Goal: Use online tool/utility: Utilize a website feature to perform a specific function

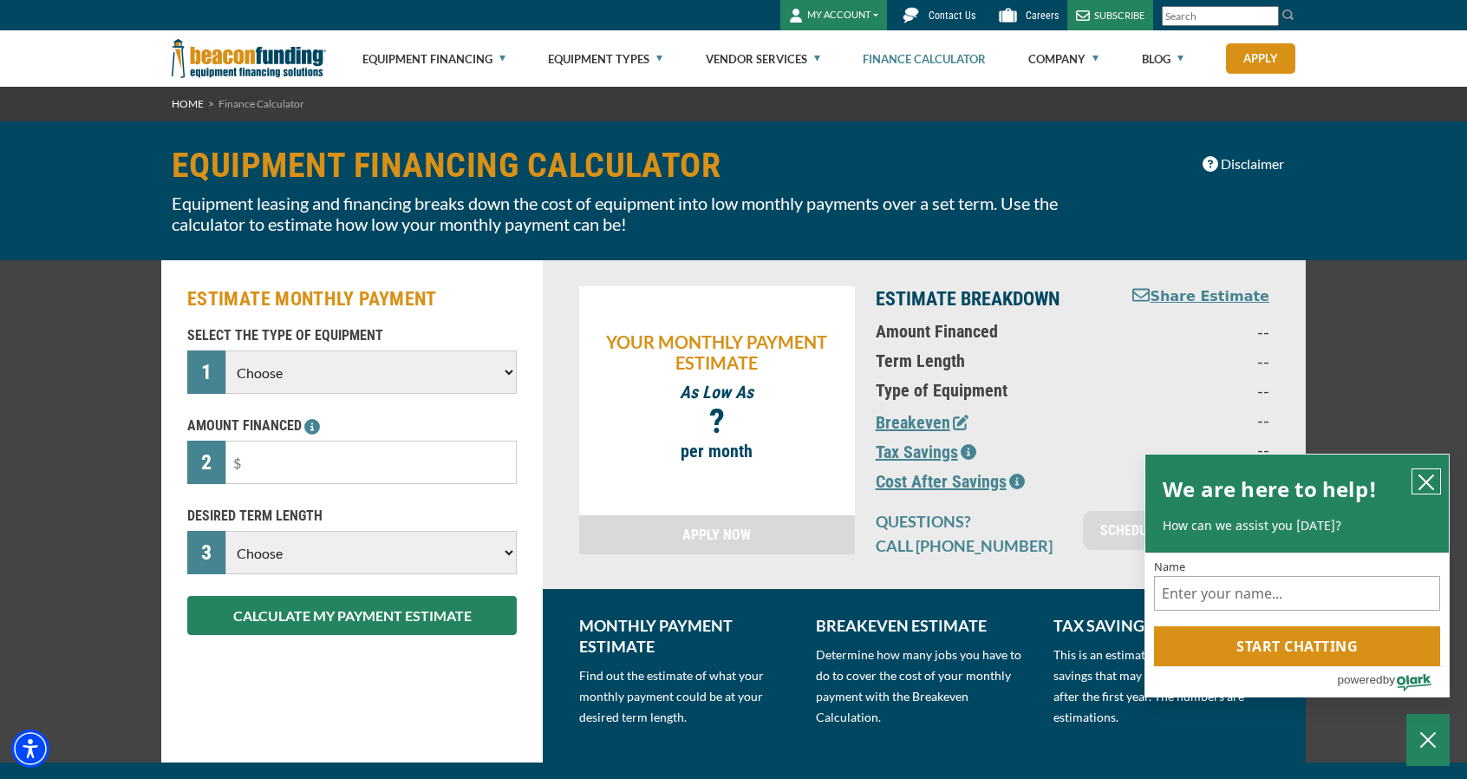
click at [1430, 478] on icon "close chatbox" at bounding box center [1425, 481] width 17 height 17
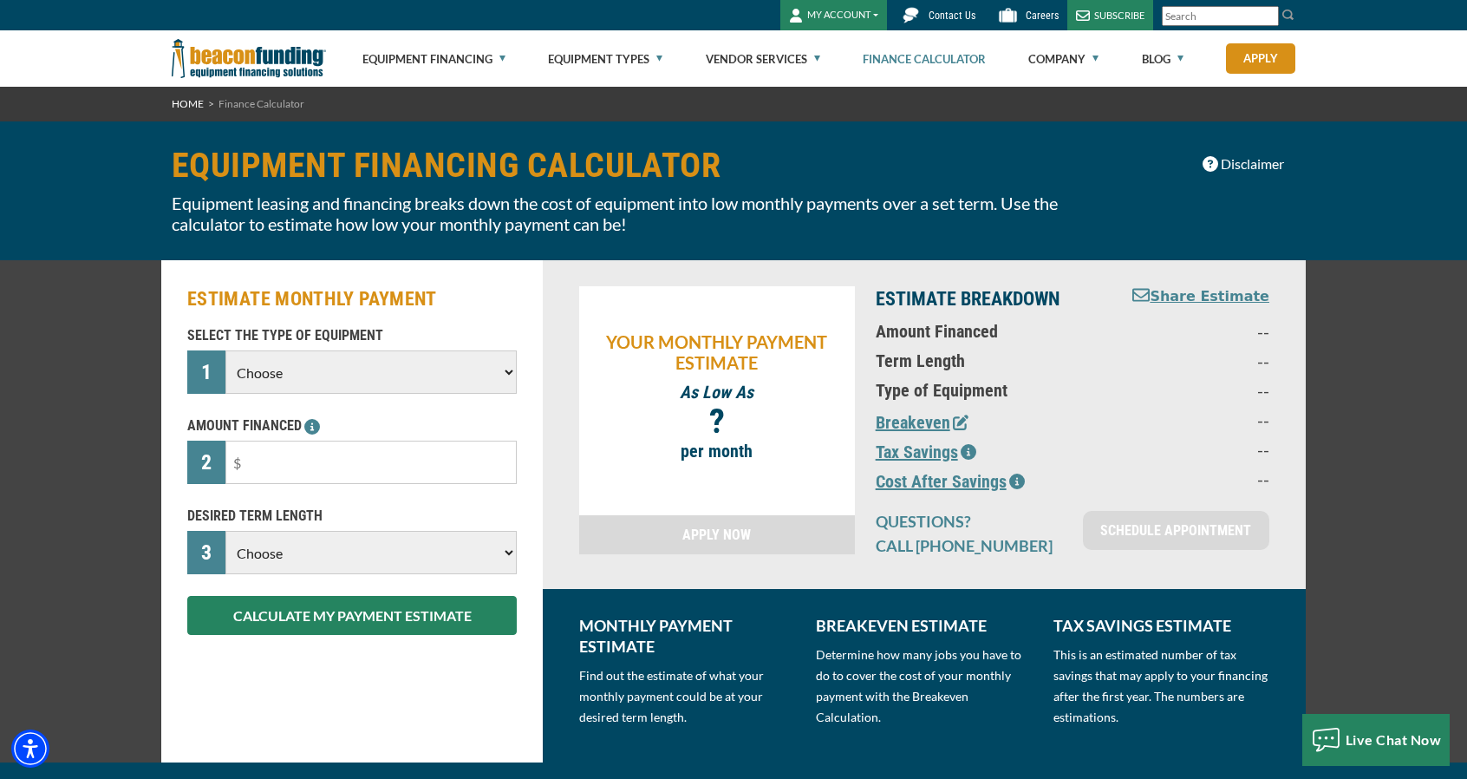
click at [447, 372] on select "Choose Backhoe Boom/Bucket Truck Chipper Commercial Mower Crane DTG/DTF Printin…" at bounding box center [370, 371] width 291 height 43
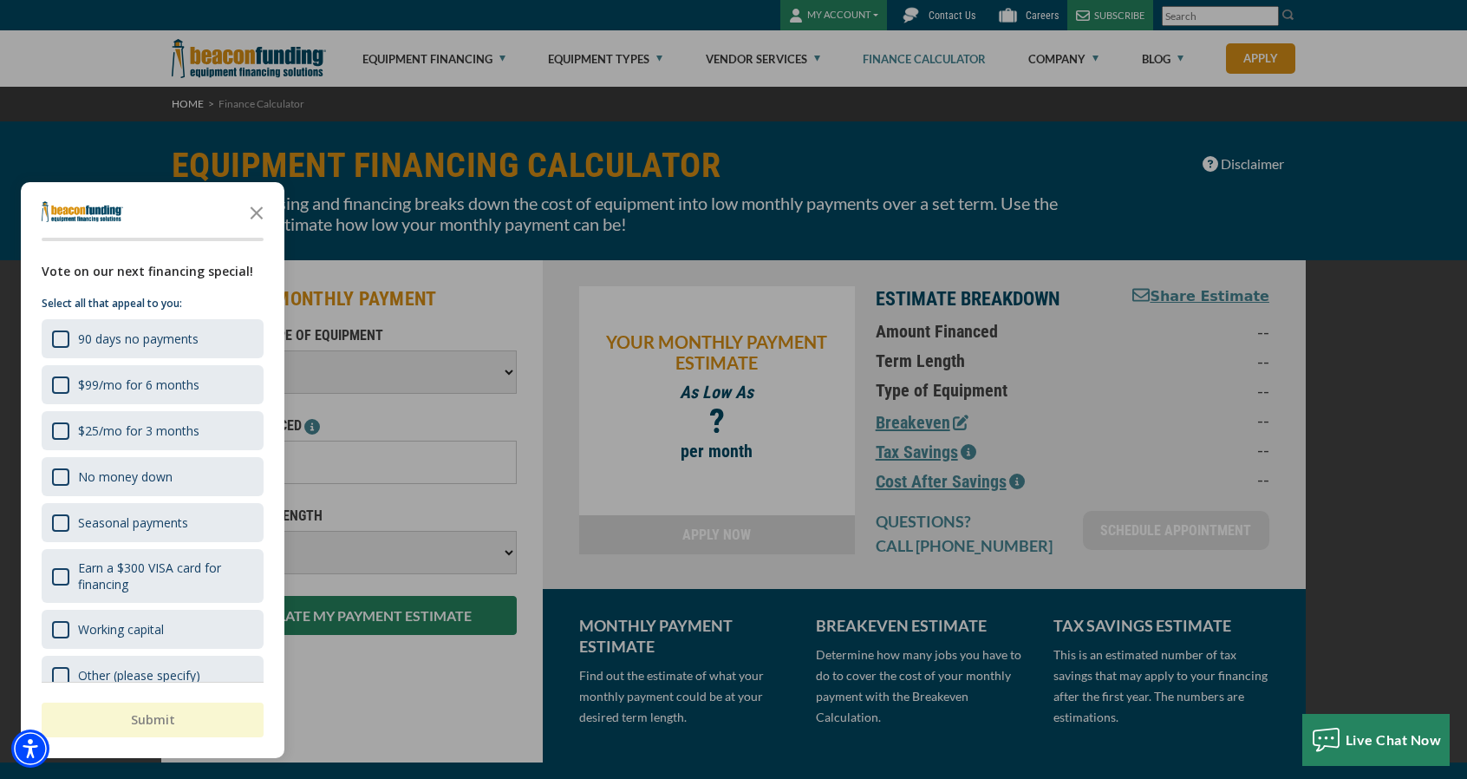
select select "23"
click at [225, 350] on select "Choose Backhoe Boom/Bucket Truck Chipper Commercial Mower Crane DTG/DTF Printin…" at bounding box center [370, 371] width 291 height 43
click at [258, 215] on polygon "Close the survey" at bounding box center [257, 212] width 13 height 13
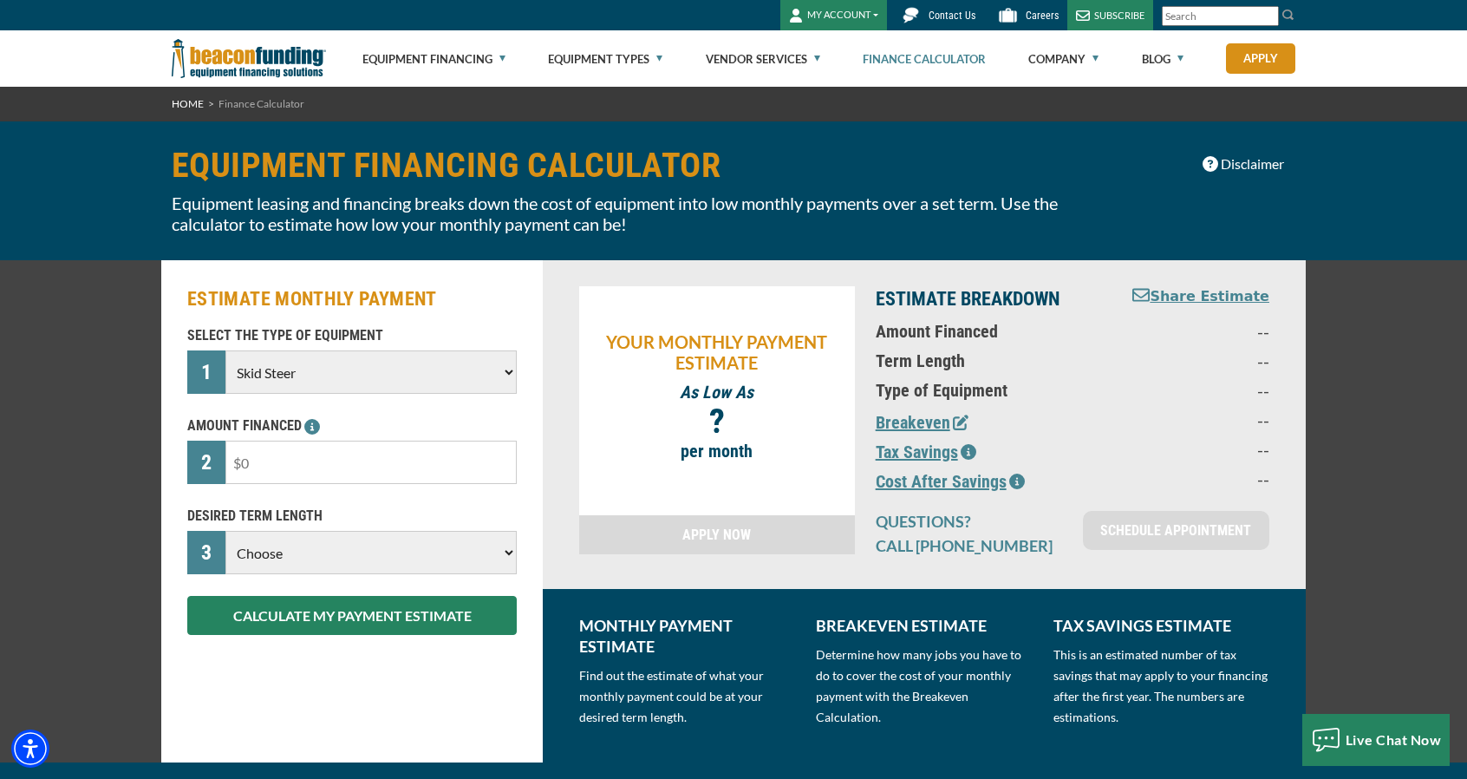
click at [295, 466] on input "text" at bounding box center [370, 461] width 291 height 43
drag, startPoint x: 300, startPoint y: 465, endPoint x: 218, endPoint y: 467, distance: 81.5
click at [218, 467] on div "2" at bounding box center [351, 461] width 329 height 43
click at [315, 381] on select "Choose Backhoe Boom/Bucket Truck Chipper Commercial Mower Crane DTG/DTF Printin…" at bounding box center [370, 371] width 291 height 43
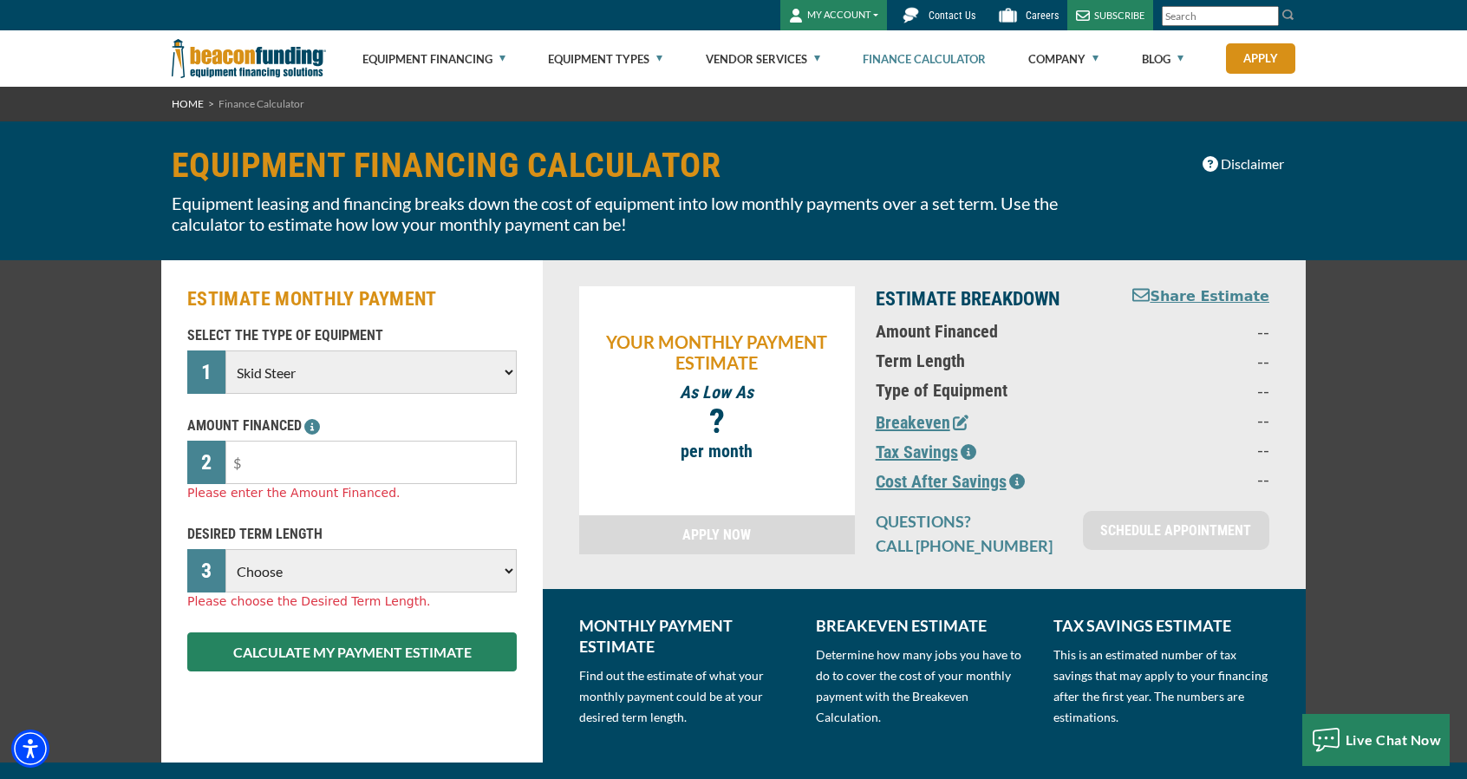
click at [225, 350] on select "Choose Backhoe Boom/Bucket Truck Chipper Commercial Mower Crane DTG/DTF Printin…" at bounding box center [370, 371] width 291 height 43
click at [326, 471] on input "text" at bounding box center [370, 461] width 291 height 43
drag, startPoint x: 322, startPoint y: 470, endPoint x: 213, endPoint y: 480, distance: 108.9
click at [217, 480] on div "2" at bounding box center [351, 461] width 329 height 43
type input "$200,000"
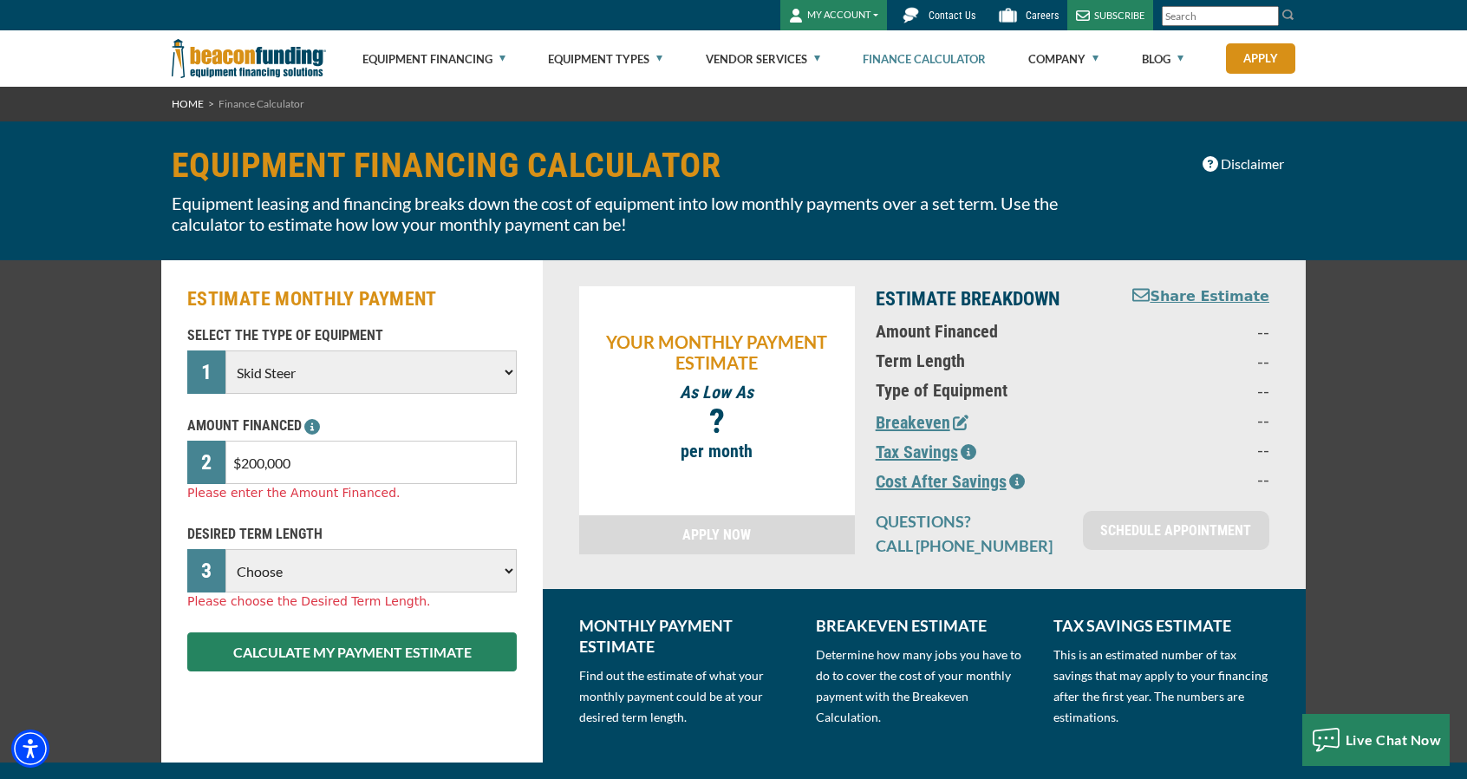
click at [315, 561] on select "Choose 36 Months 48 Months 60 Months" at bounding box center [370, 570] width 291 height 43
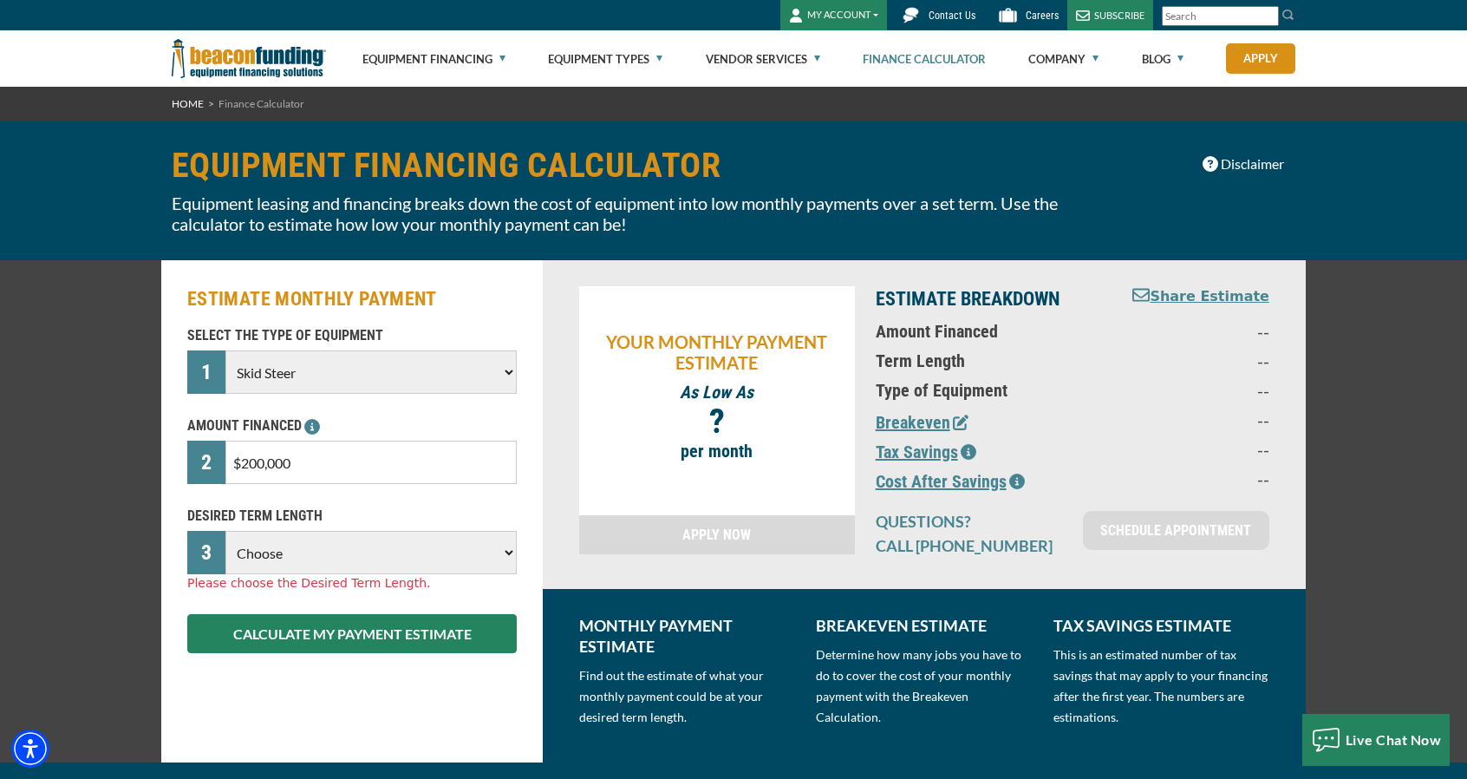
select select "60"
click at [225, 531] on select "Choose 36 Months 48 Months 60 Months 72 Months 84 Months" at bounding box center [370, 552] width 291 height 43
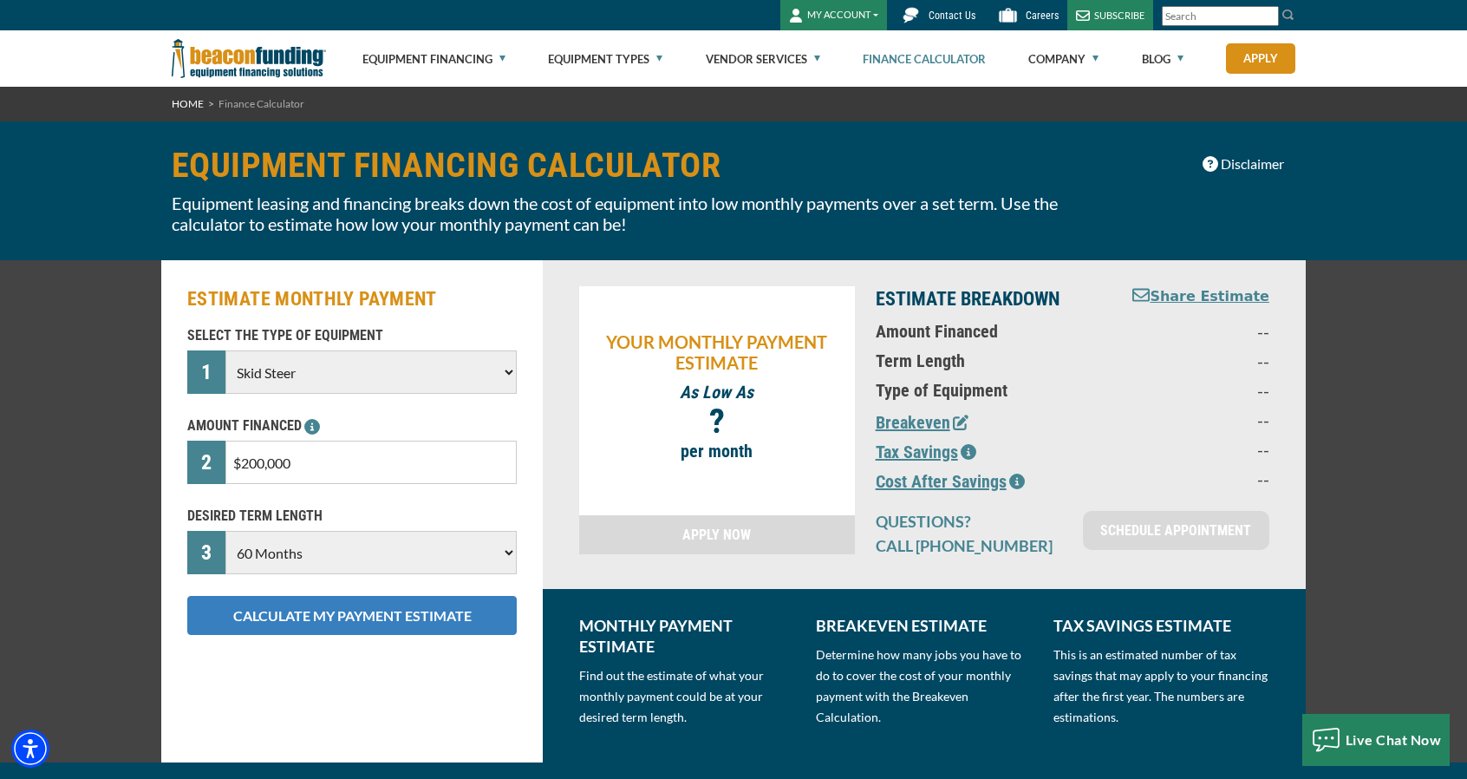
click at [336, 609] on button "CALCULATE MY PAYMENT ESTIMATE" at bounding box center [351, 615] width 329 height 39
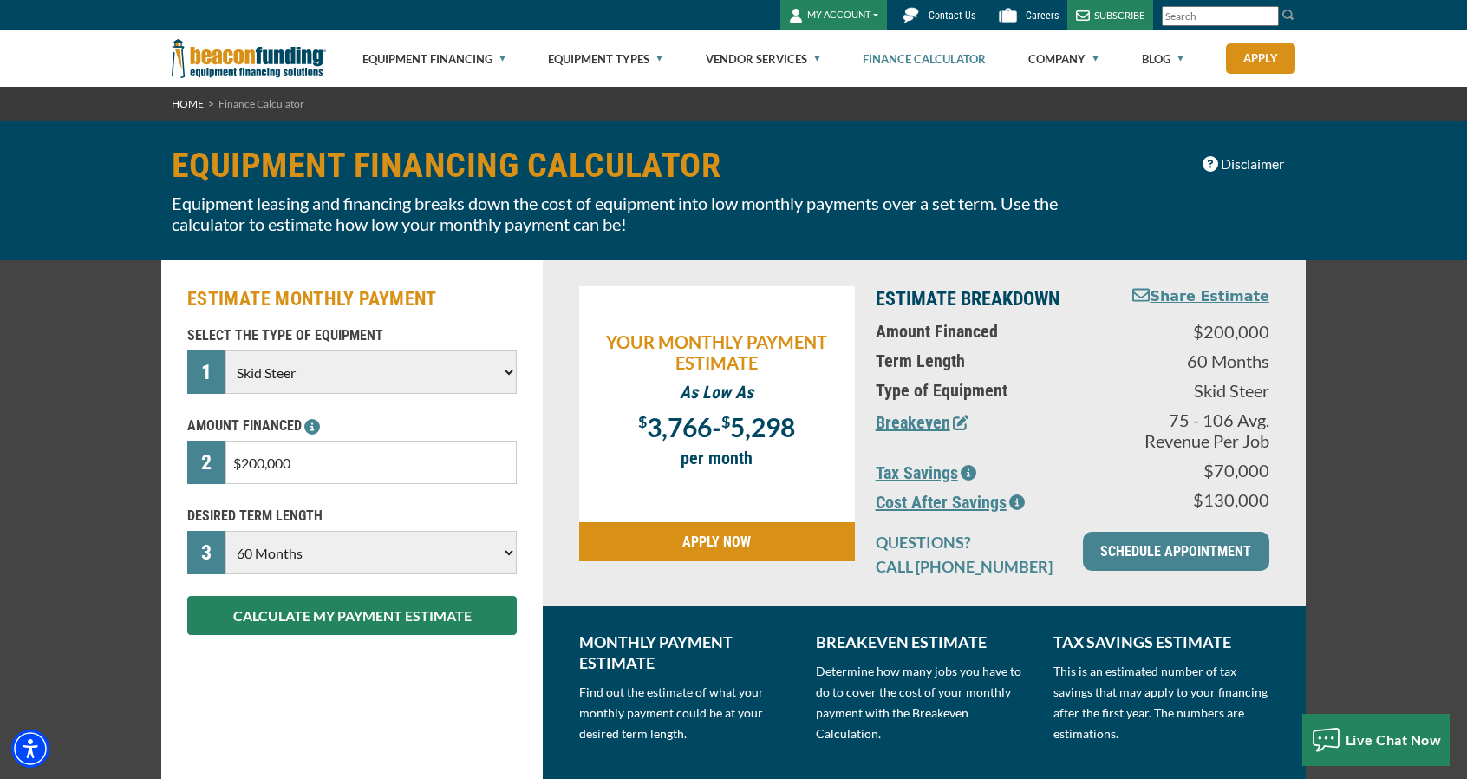
click at [929, 427] on button "Breakeven" at bounding box center [922, 422] width 93 height 26
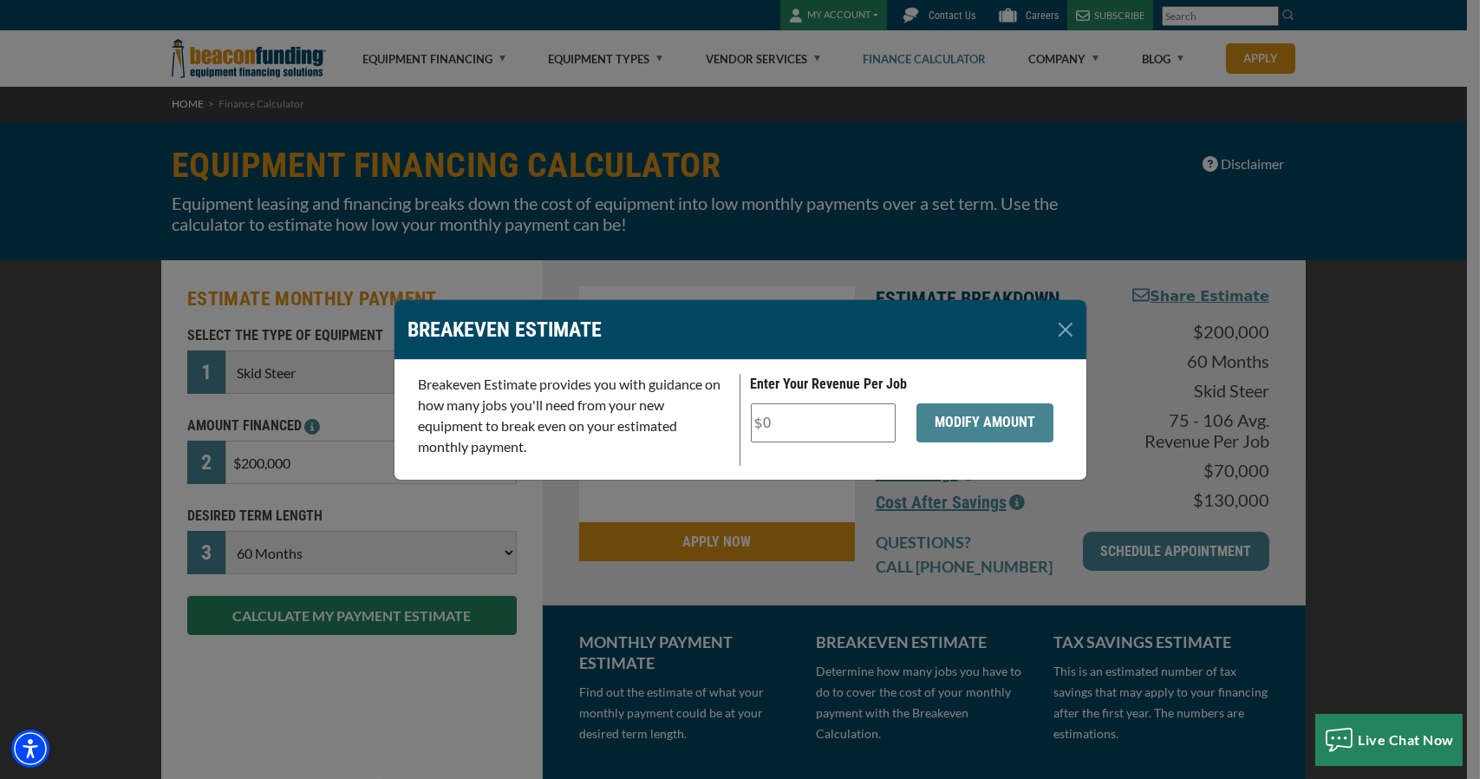
drag, startPoint x: 799, startPoint y: 435, endPoint x: 663, endPoint y: 394, distance: 142.1
click at [666, 394] on div "Breakeven Estimate provides you with guidance on how many jobs you'll need from…" at bounding box center [740, 420] width 664 height 92
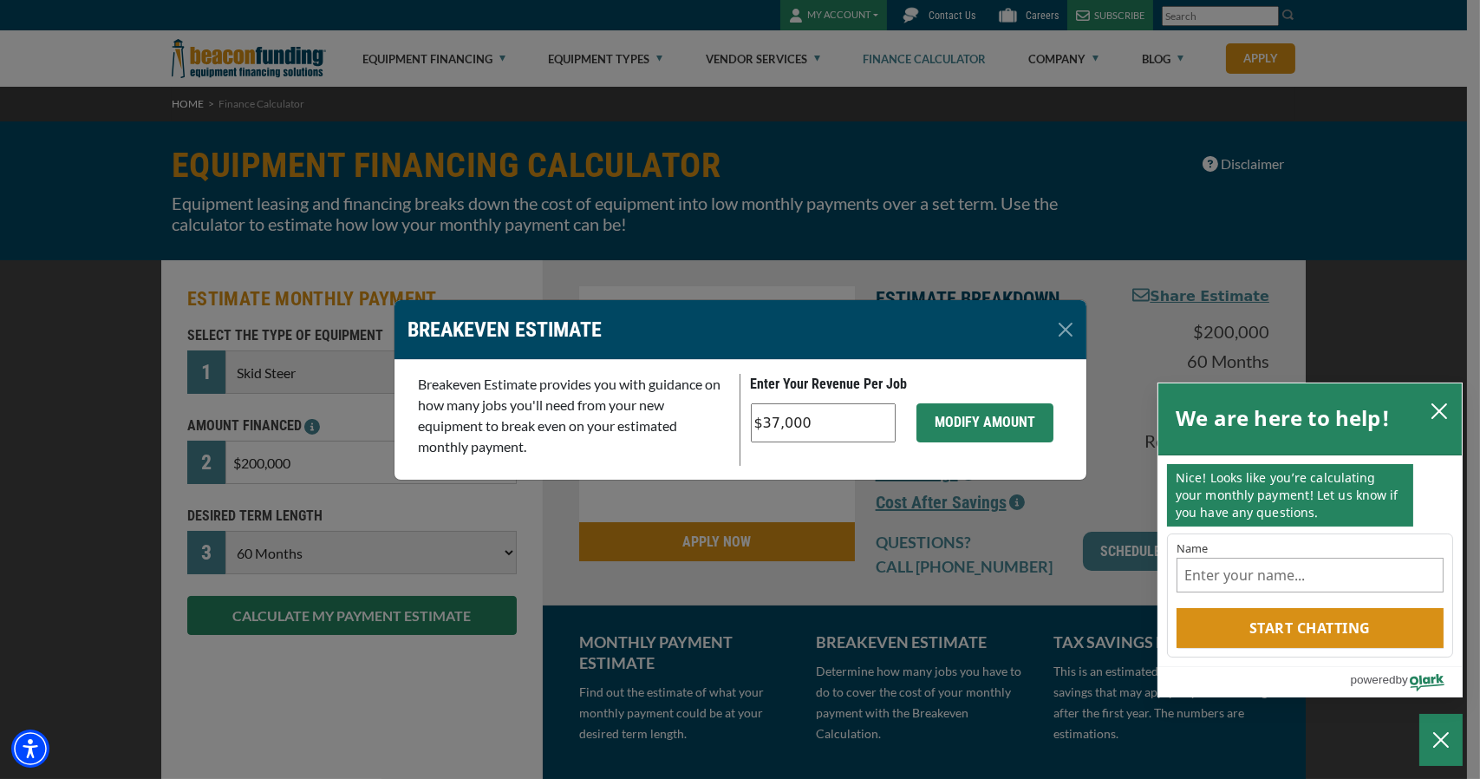
click at [994, 433] on button "MODIFY AMOUNT" at bounding box center [984, 422] width 137 height 39
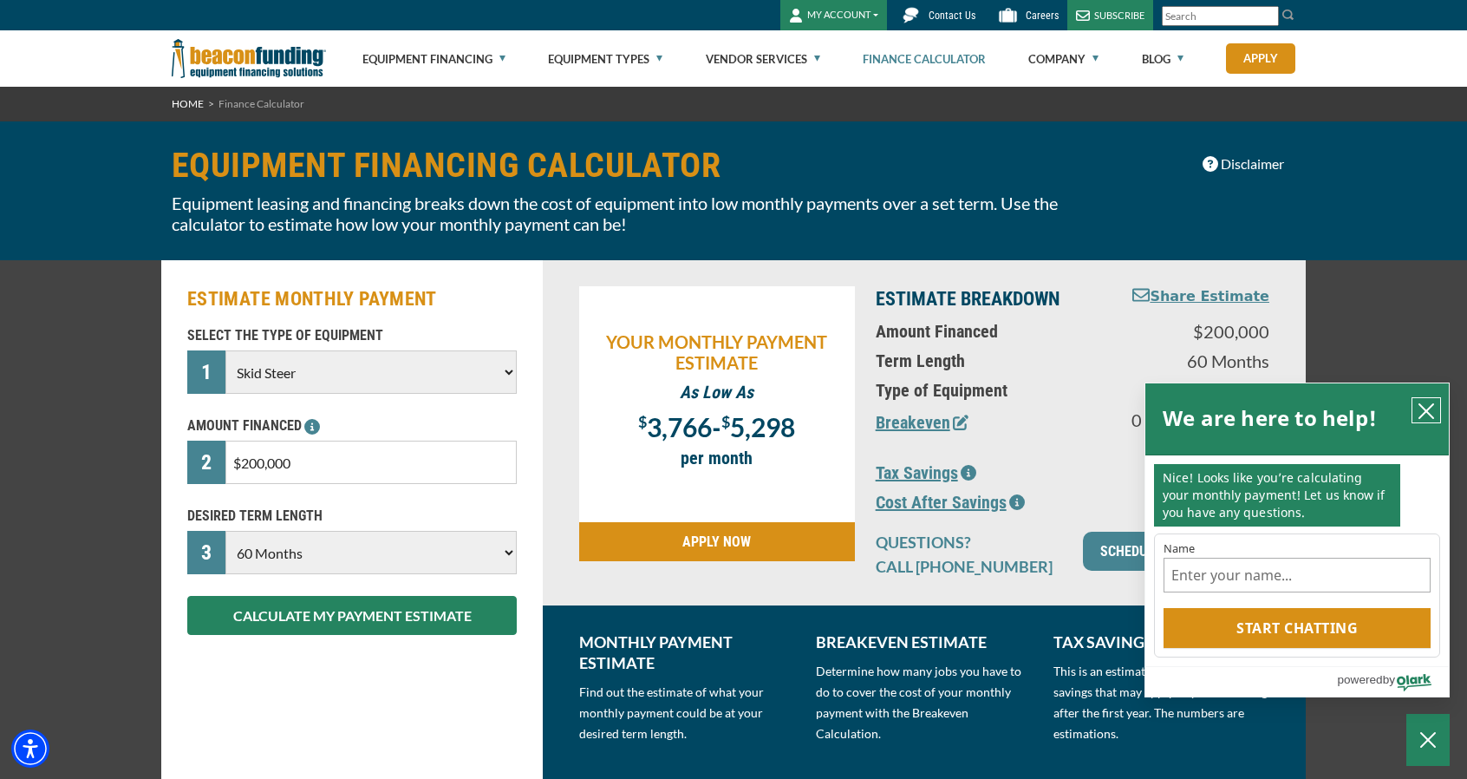
click at [1427, 406] on icon "close chatbox" at bounding box center [1425, 410] width 17 height 17
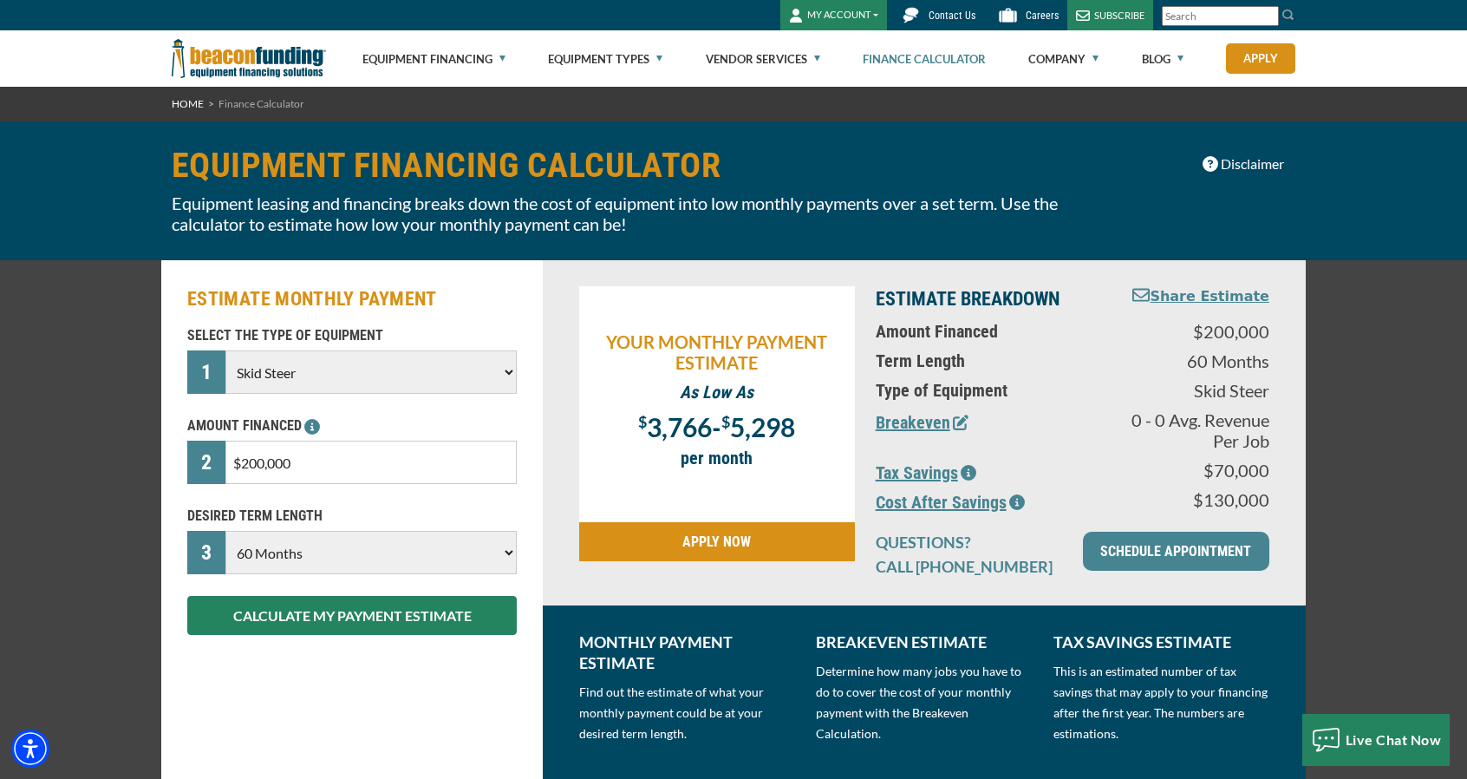
click at [915, 421] on button "Breakeven" at bounding box center [922, 422] width 93 height 26
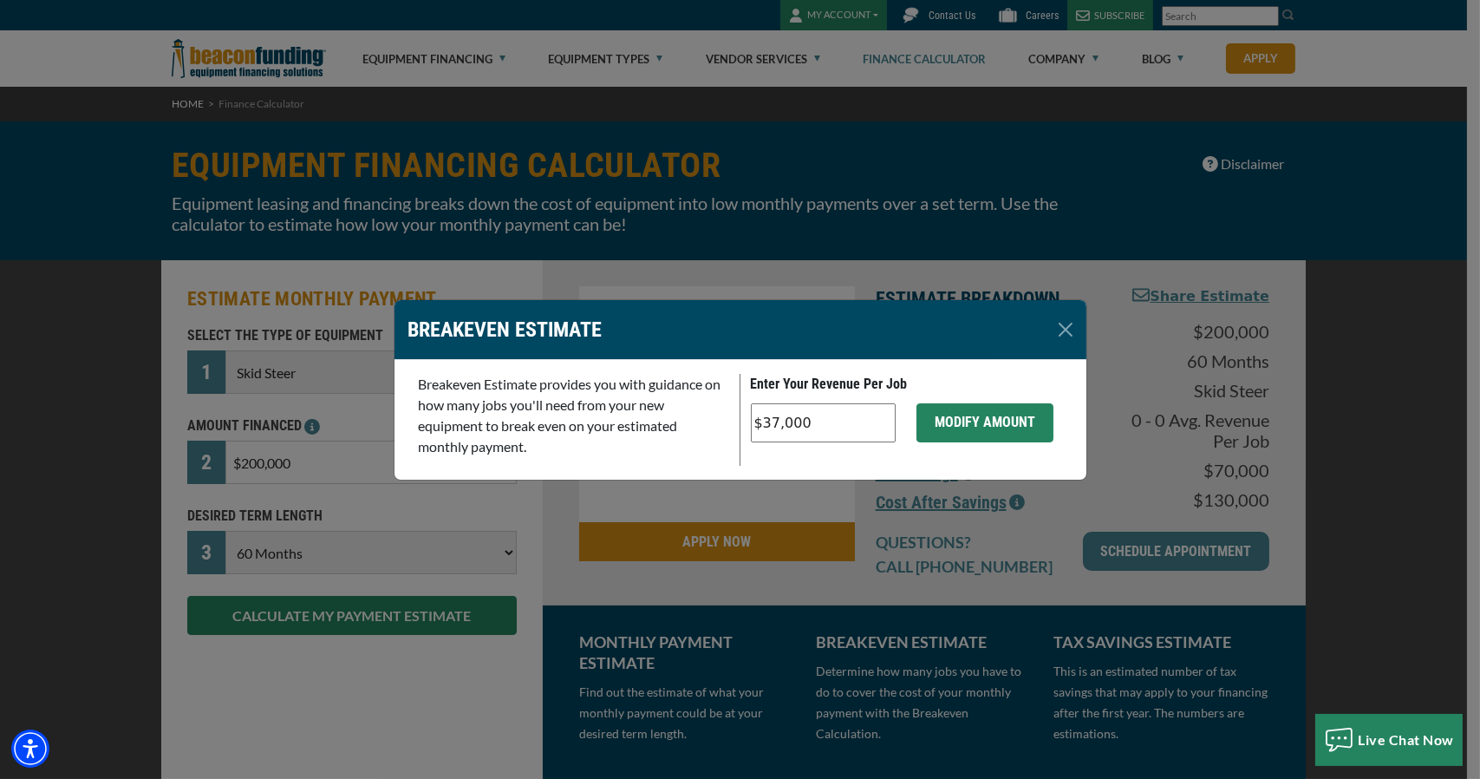
click at [995, 422] on button "MODIFY AMOUNT" at bounding box center [984, 422] width 137 height 39
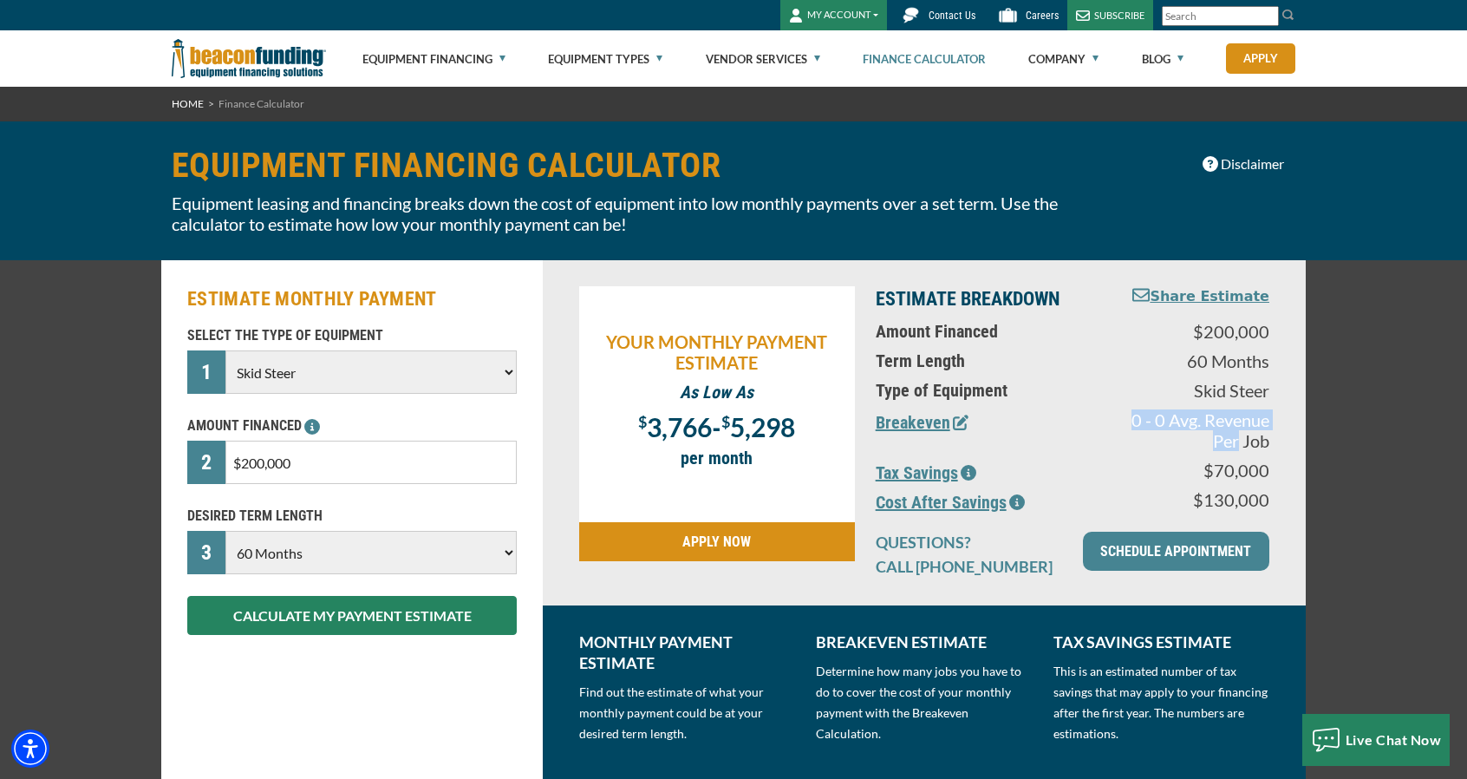
drag, startPoint x: 1133, startPoint y: 415, endPoint x: 1235, endPoint y: 443, distance: 106.0
click at [1235, 443] on p "0 - 0 Avg. Revenue Per Job" at bounding box center [1193, 430] width 152 height 42
click at [915, 429] on button "Breakeven" at bounding box center [922, 422] width 93 height 26
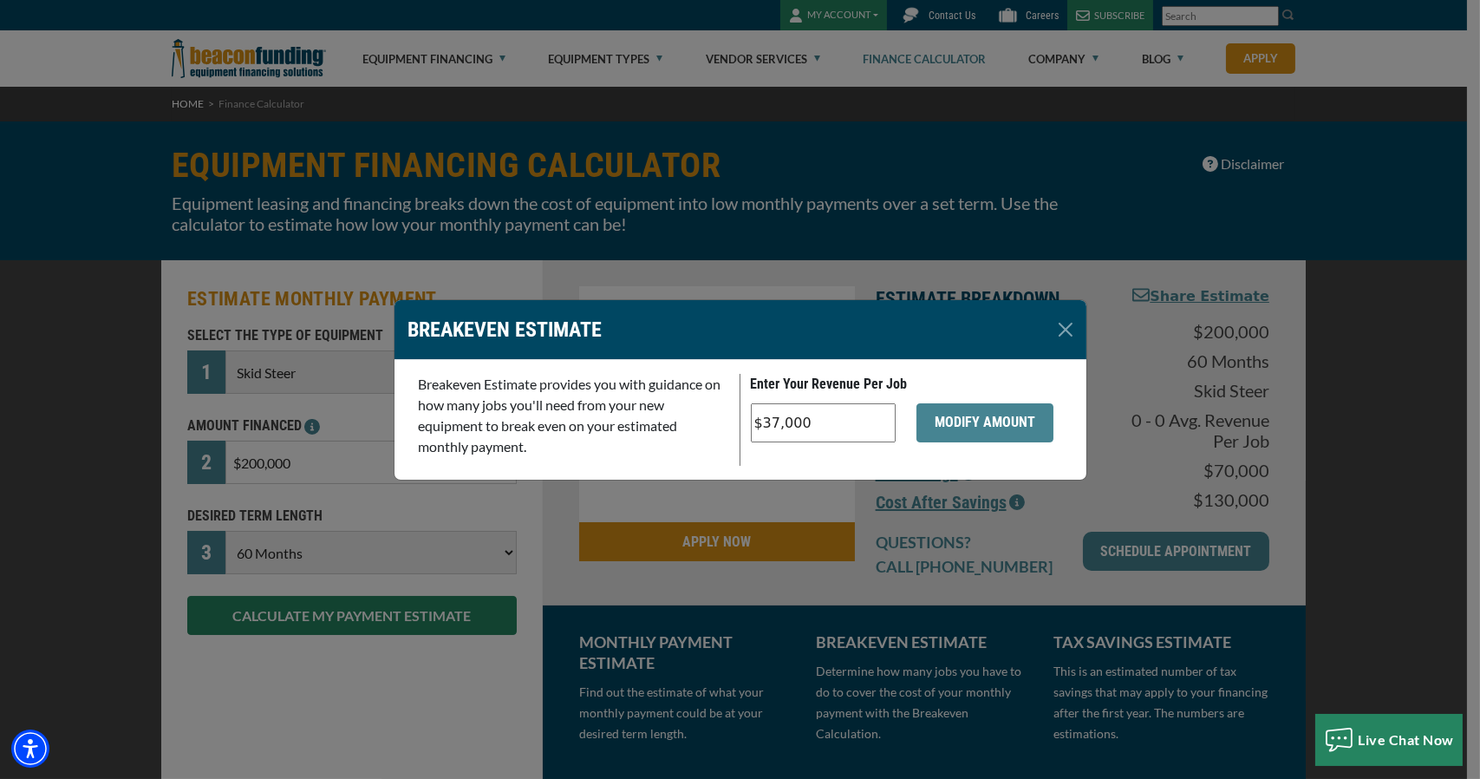
click at [817, 427] on input "$37,000" at bounding box center [824, 422] width 146 height 39
drag, startPoint x: 843, startPoint y: 424, endPoint x: 676, endPoint y: 436, distance: 166.9
click at [676, 436] on div "Breakeven Estimate provides you with guidance on how many jobs you'll need from…" at bounding box center [740, 420] width 664 height 92
click at [833, 414] on input "$37,000" at bounding box center [824, 422] width 146 height 39
type input "$148,000"
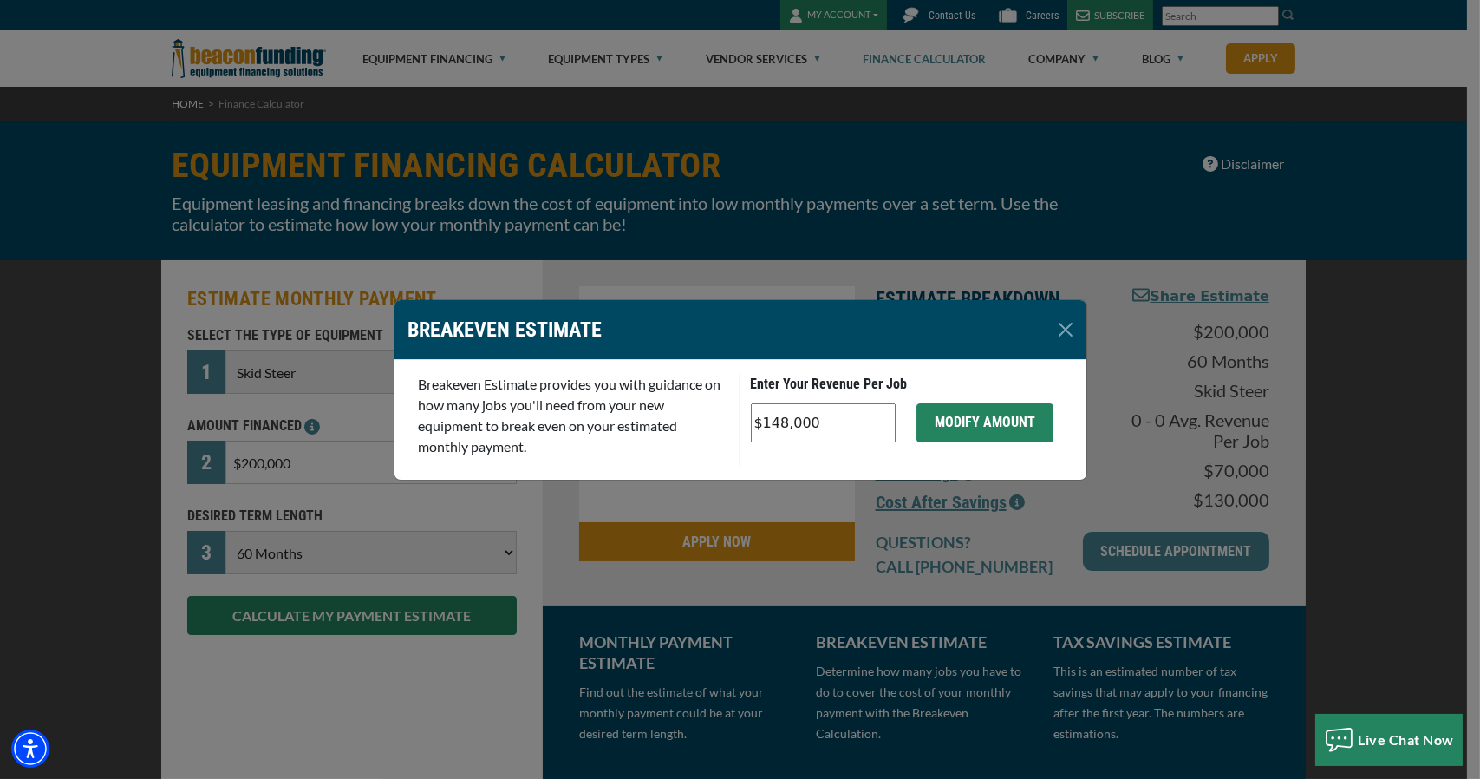
click at [1005, 429] on button "MODIFY AMOUNT" at bounding box center [984, 422] width 137 height 39
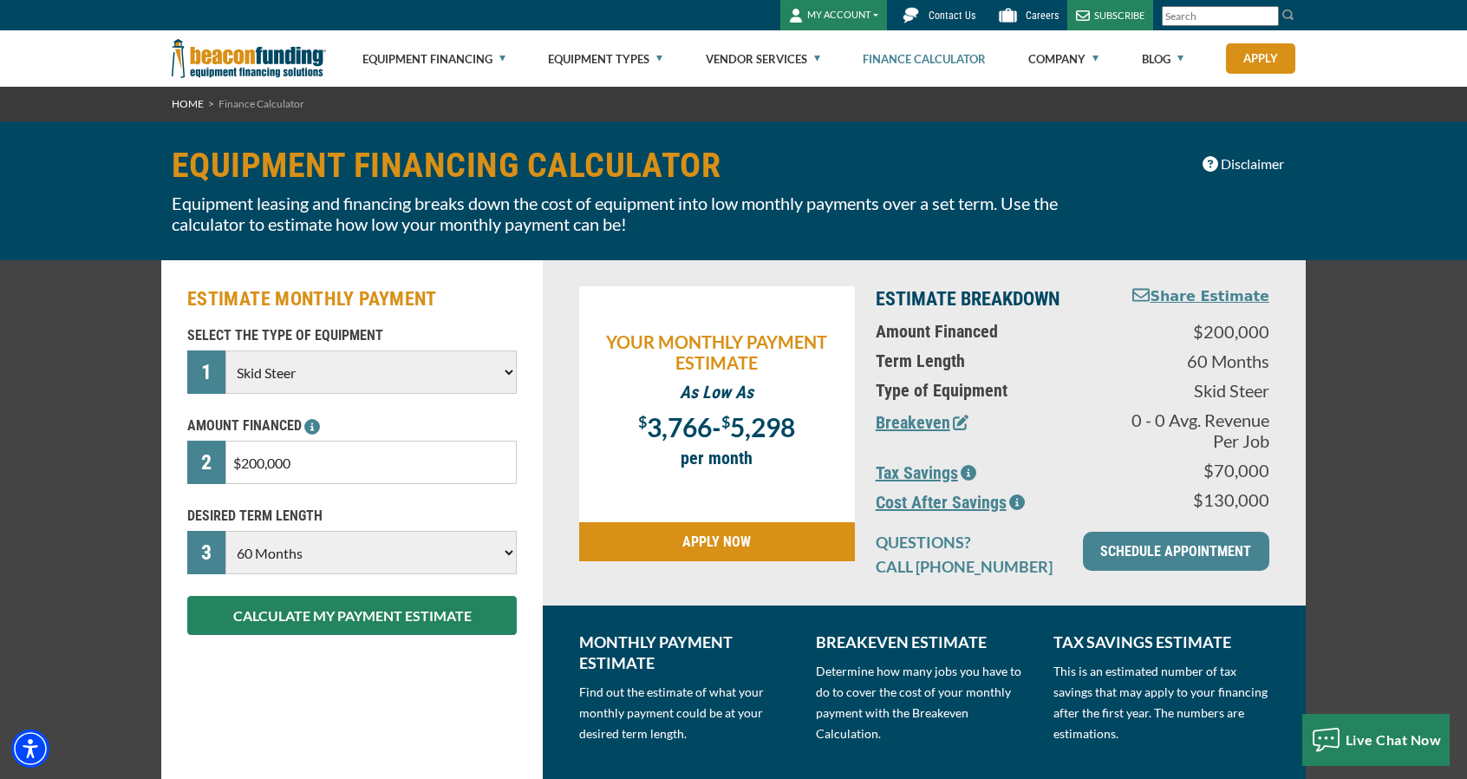
click at [445, 753] on div "ESTIMATE MONTHLY PAYMENT SELECT THE TYPE OF EQUIPMENT 1 Choose Backhoe Boom/Buc…" at bounding box center [351, 519] width 381 height 518
click at [419, 670] on div "ESTIMATE MONTHLY PAYMENT SELECT THE TYPE OF EQUIPMENT 1 Choose Backhoe Boom/Buc…" at bounding box center [351, 519] width 381 height 518
click at [960, 427] on icon "button" at bounding box center [961, 422] width 16 height 16
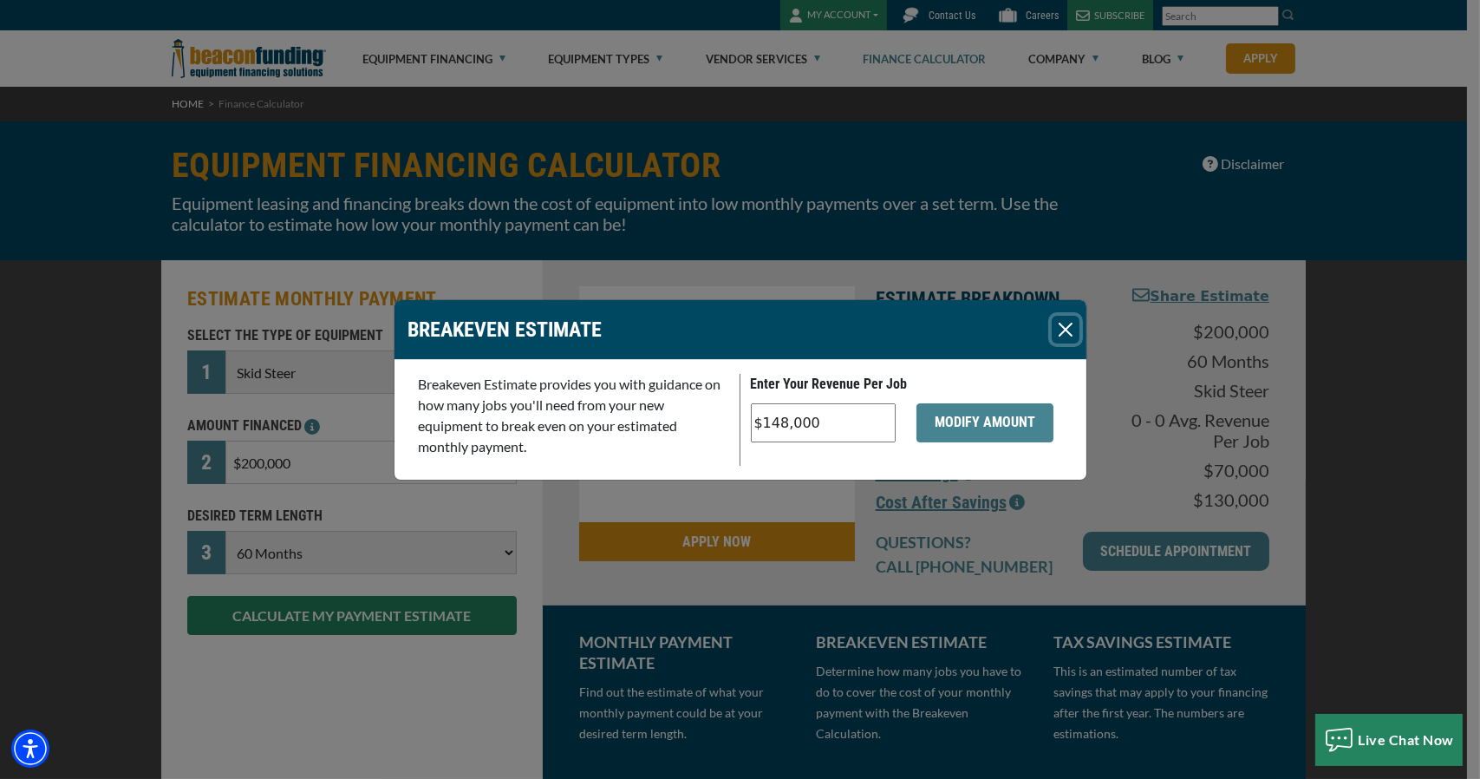
click at [1065, 328] on button "Close" at bounding box center [1066, 330] width 28 height 28
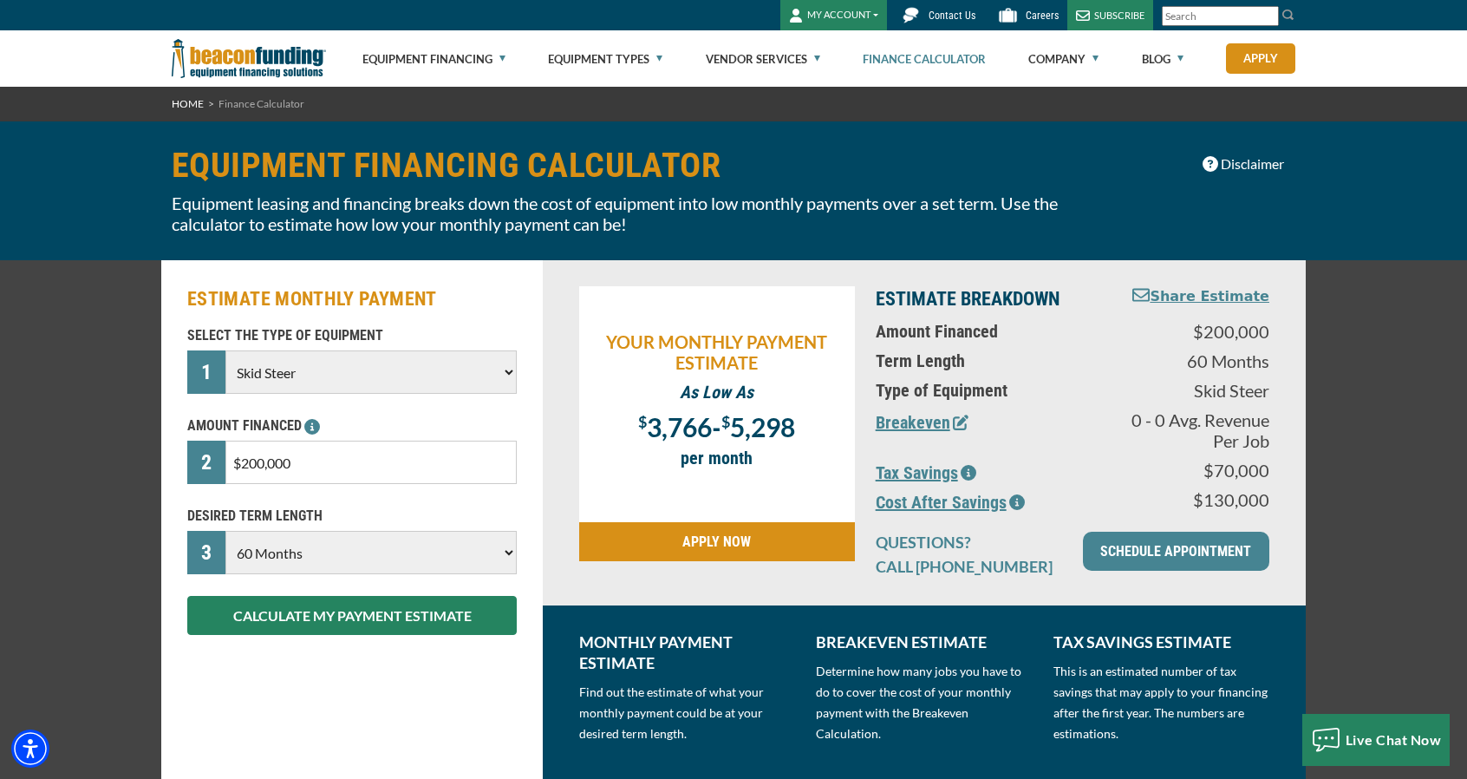
click at [83, 355] on div "ESTIMATE MONTHLY PAYMENT SELECT THE TYPE OF EQUIPMENT 1 Choose Backhoe Boom/Buc…" at bounding box center [733, 519] width 1467 height 518
